Goal: Find specific page/section

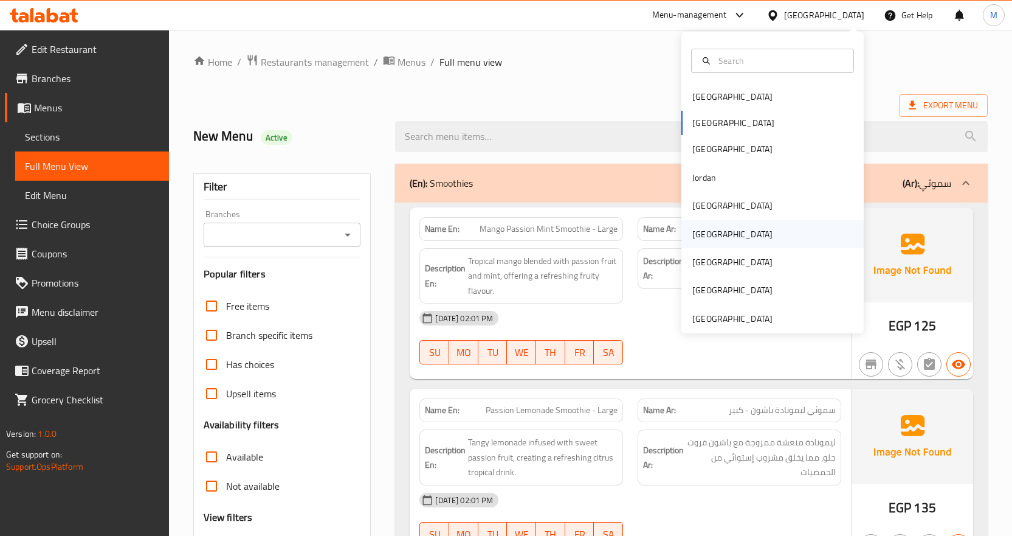
click at [747, 235] on div "[GEOGRAPHIC_DATA]" at bounding box center [773, 234] width 182 height 28
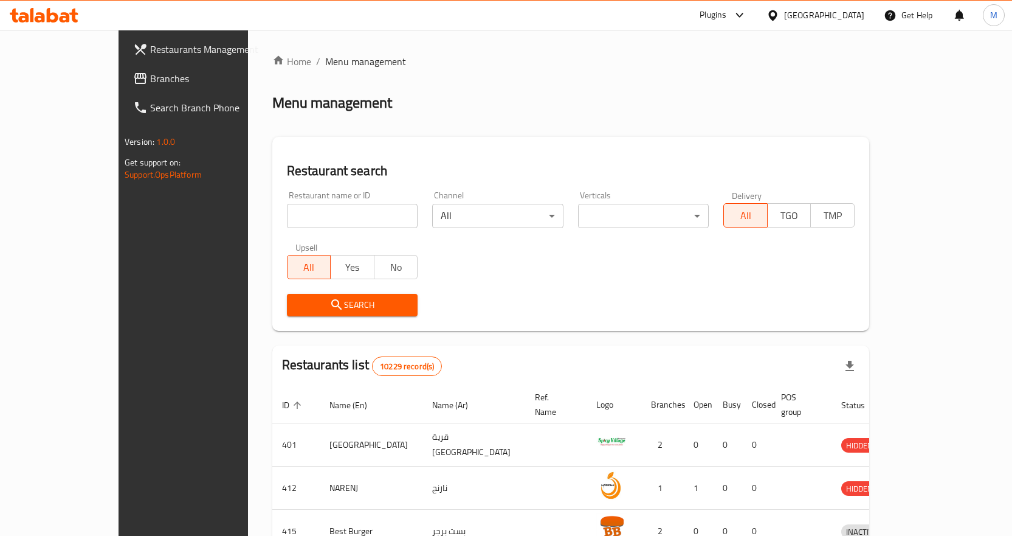
click at [123, 86] on link "Branches" at bounding box center [205, 78] width 164 height 29
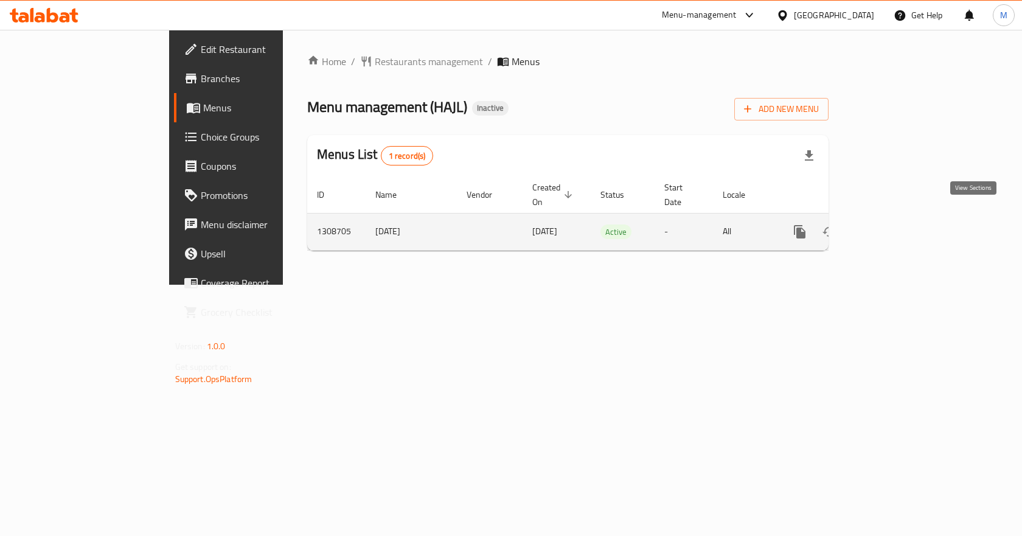
click at [902, 222] on link "enhanced table" at bounding box center [887, 231] width 29 height 29
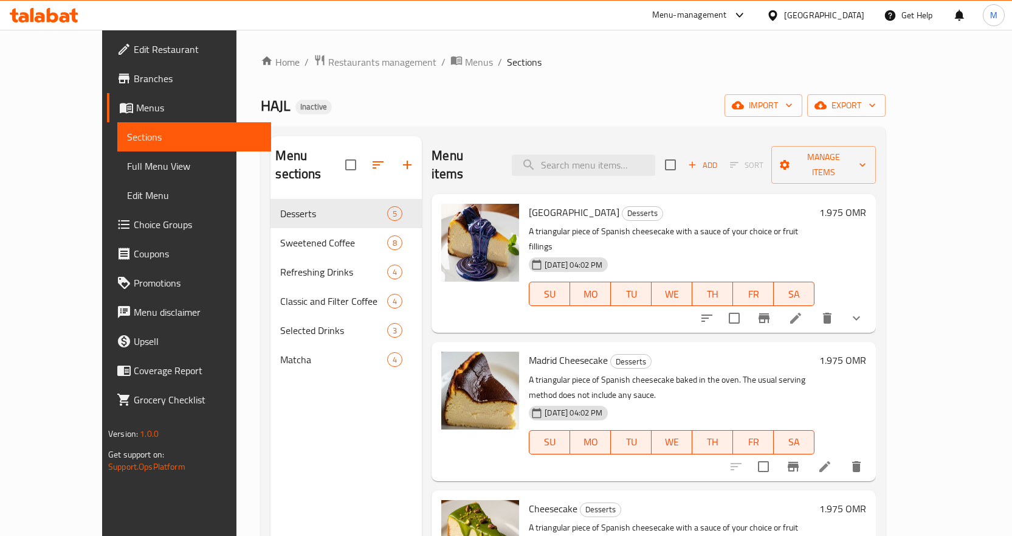
click at [127, 164] on span "Full Menu View" at bounding box center [194, 166] width 134 height 15
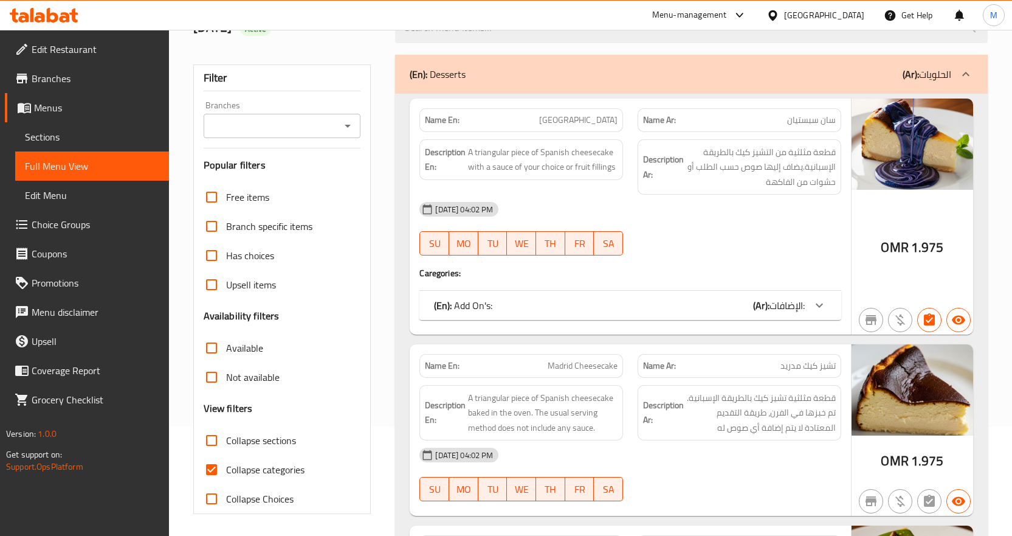
scroll to position [122, 0]
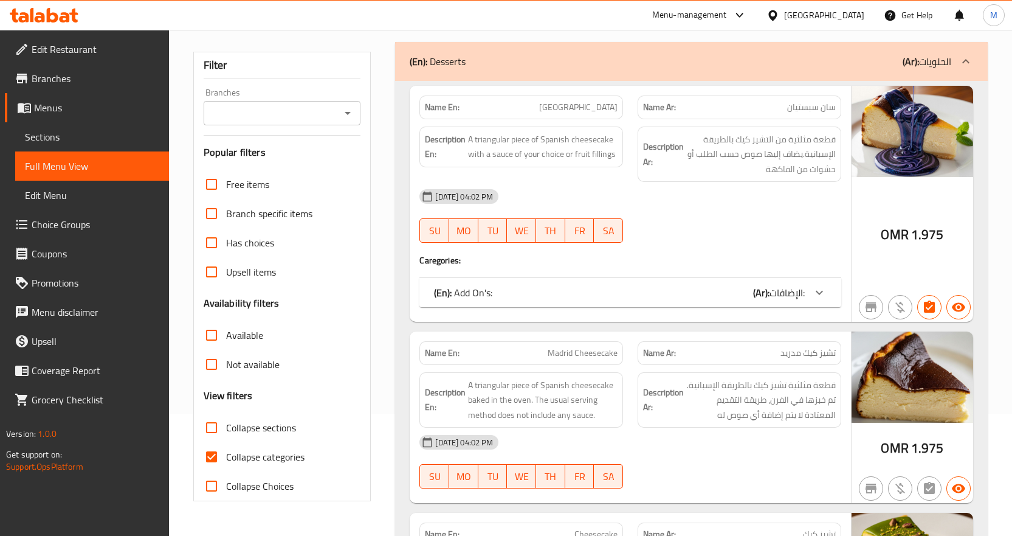
click at [274, 462] on span "Collapse categories" at bounding box center [265, 456] width 78 height 15
click at [226, 462] on input "Collapse categories" at bounding box center [211, 456] width 29 height 29
checkbox input "false"
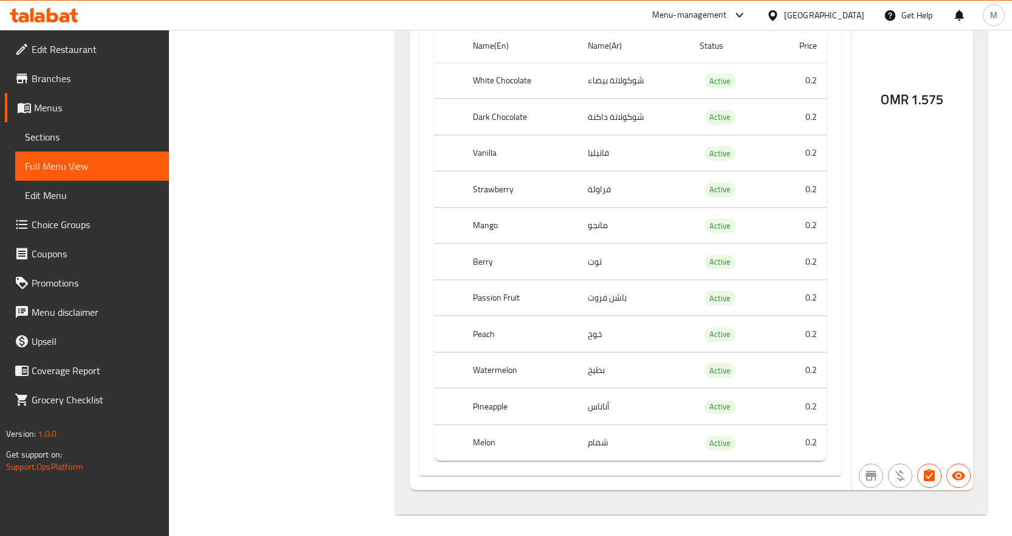
scroll to position [11138, 0]
